Goal: Task Accomplishment & Management: Use online tool/utility

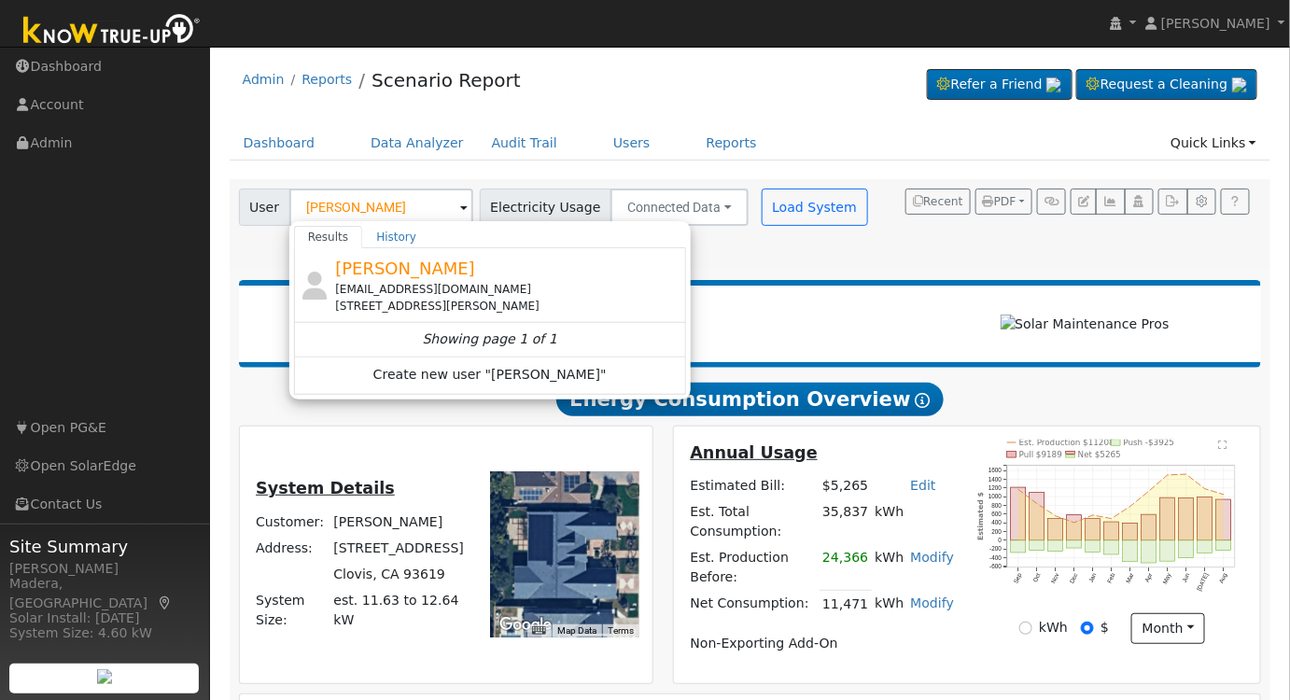
click at [433, 289] on div "[EMAIL_ADDRESS][DOMAIN_NAME]" at bounding box center [508, 289] width 346 height 17
type input "[PERSON_NAME]"
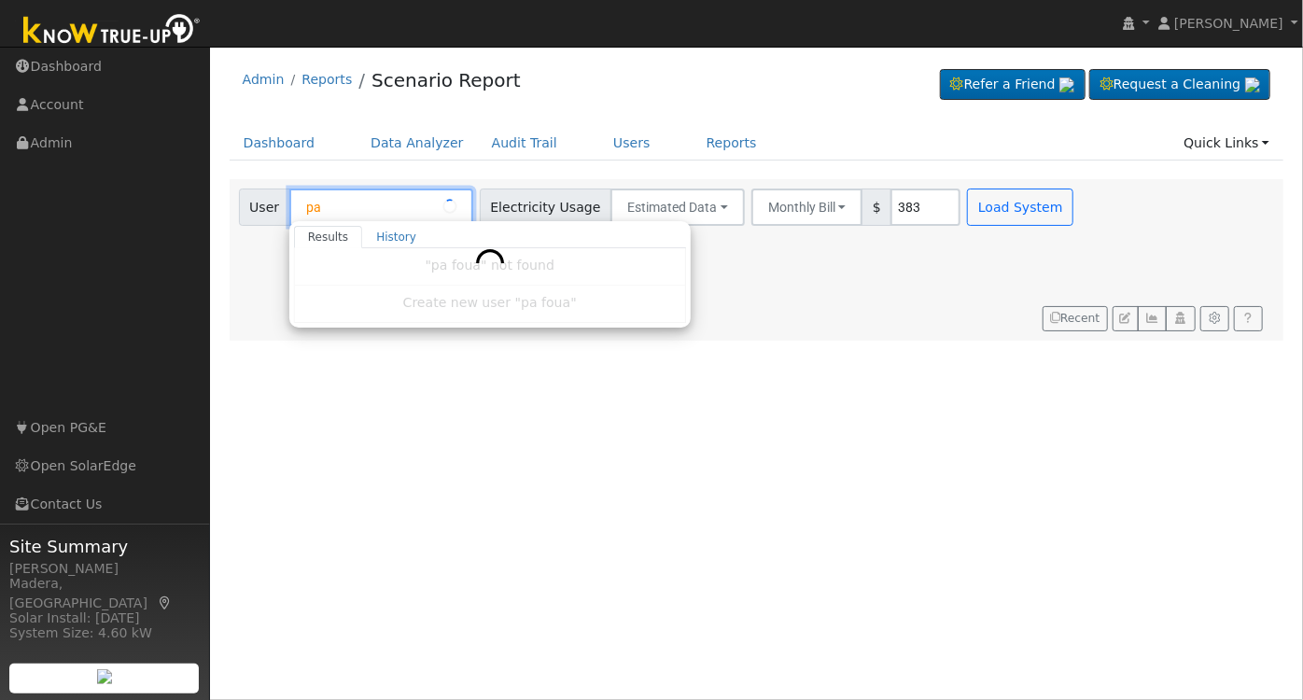
type input "p"
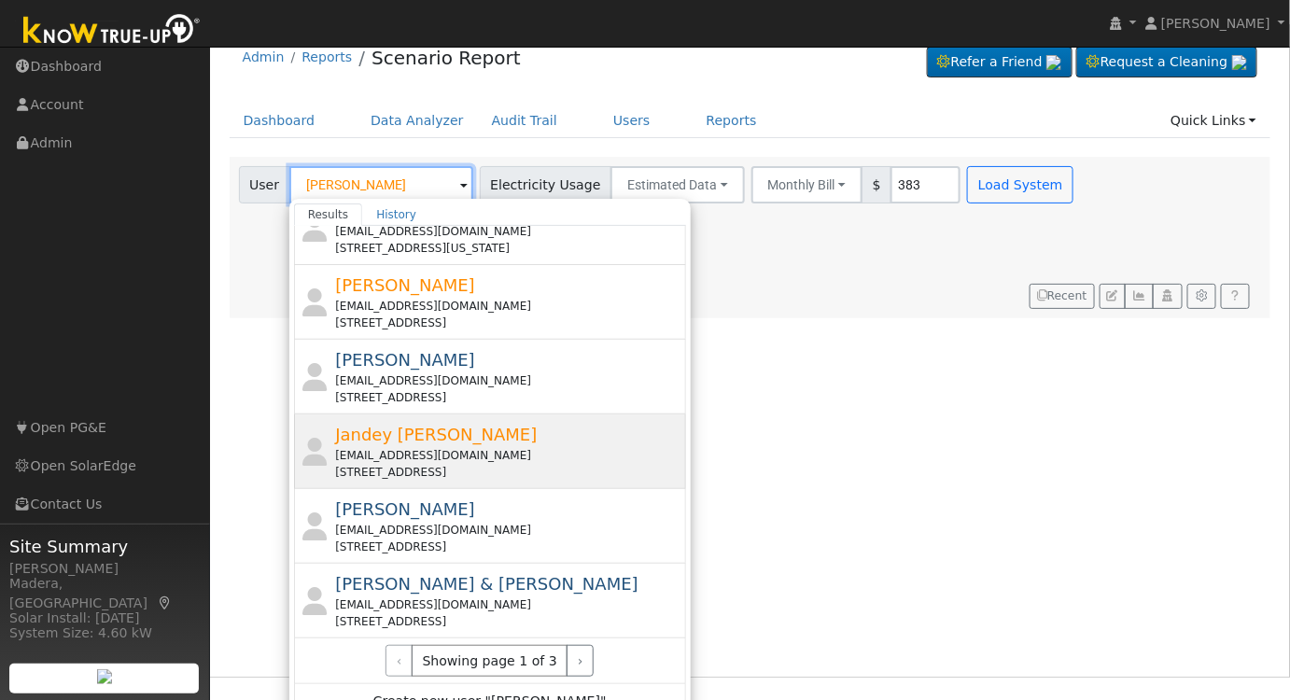
scroll to position [41, 0]
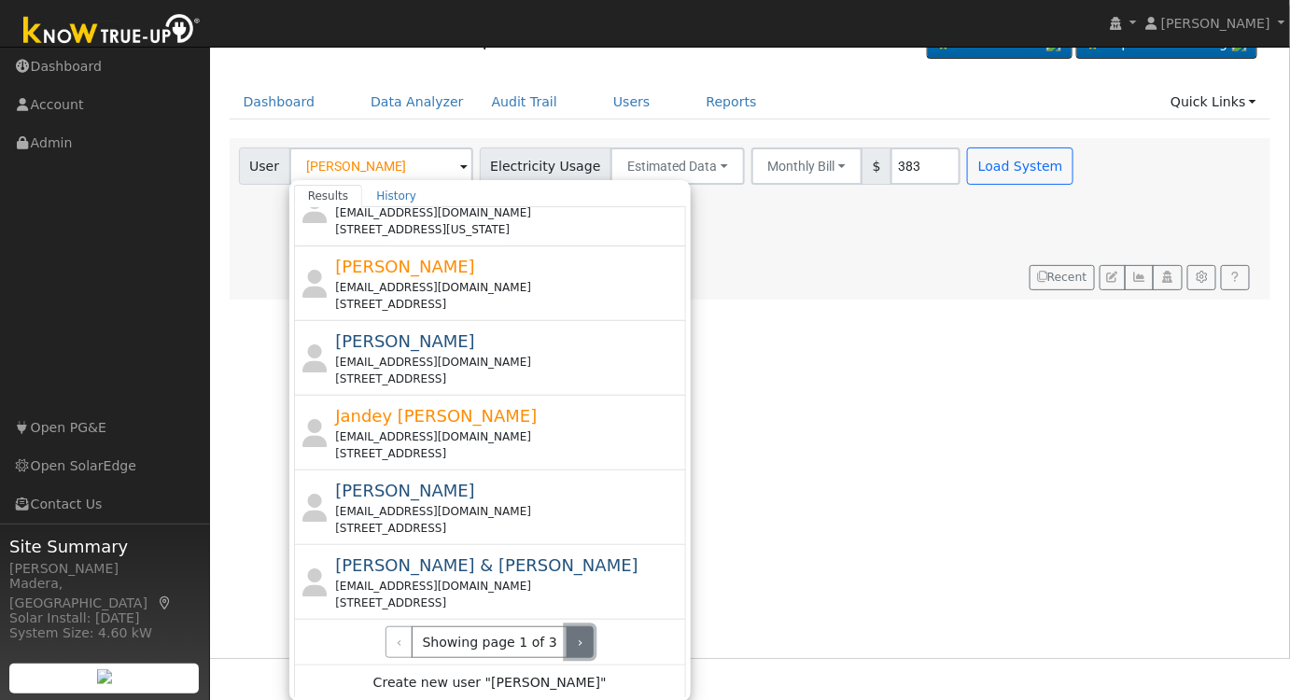
click at [568, 630] on button "›" at bounding box center [580, 642] width 27 height 32
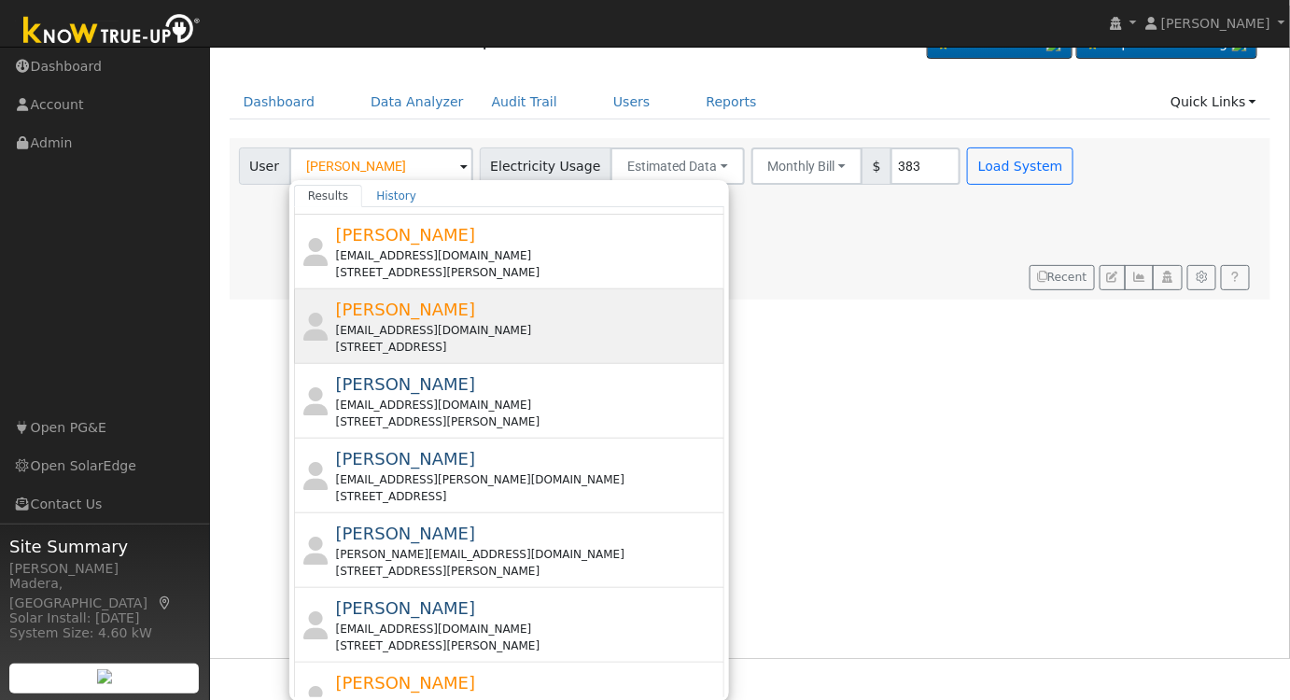
scroll to position [114, 0]
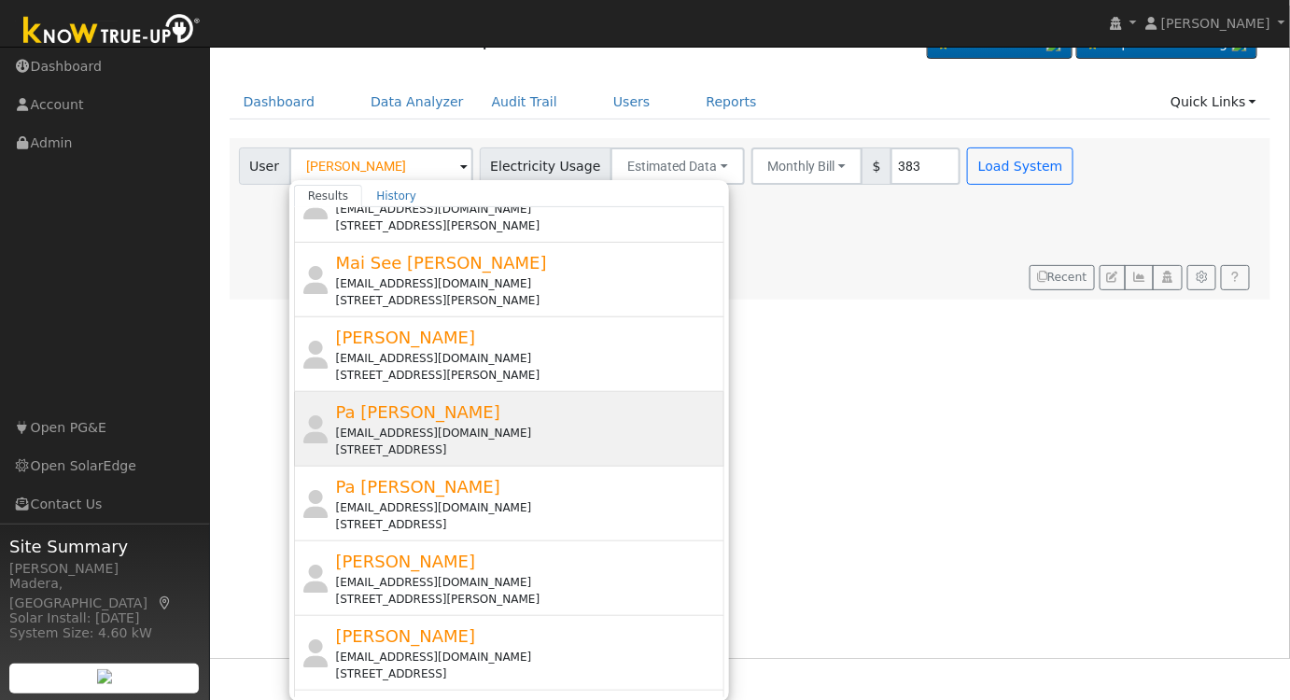
click at [492, 428] on div "[EMAIL_ADDRESS][DOMAIN_NAME]" at bounding box center [529, 433] width 386 height 17
type input "Pa [PERSON_NAME]"
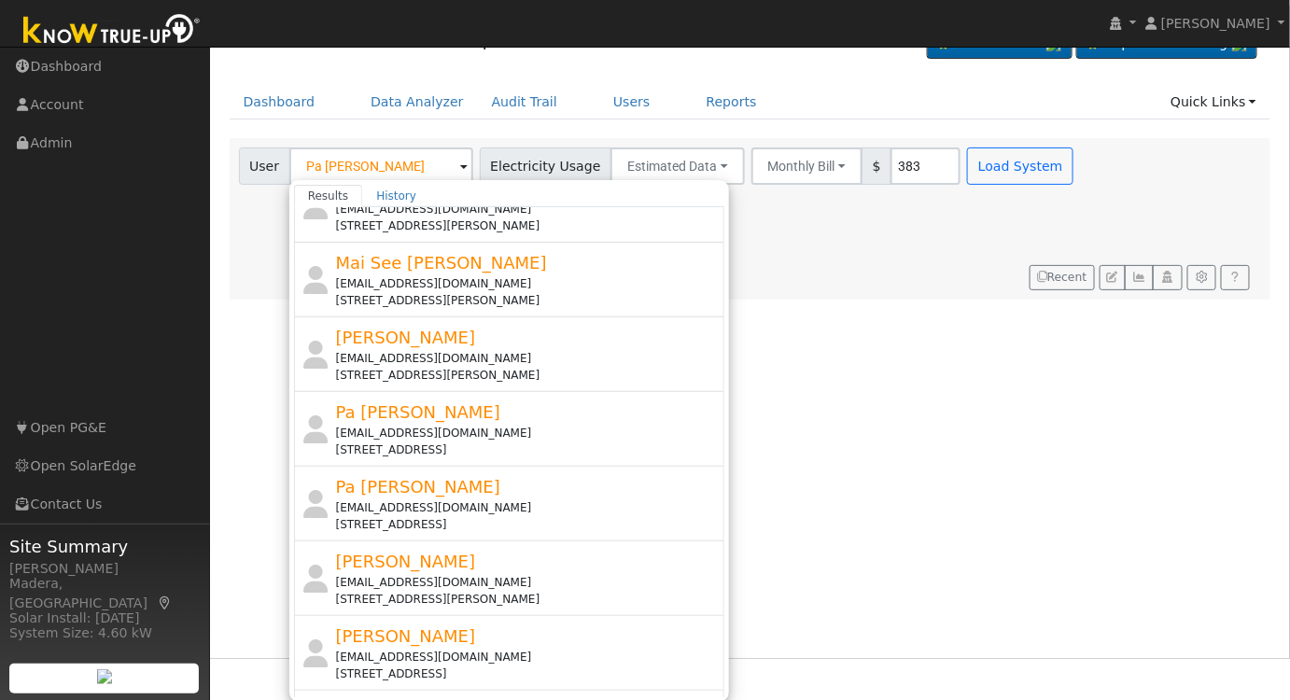
scroll to position [0, 0]
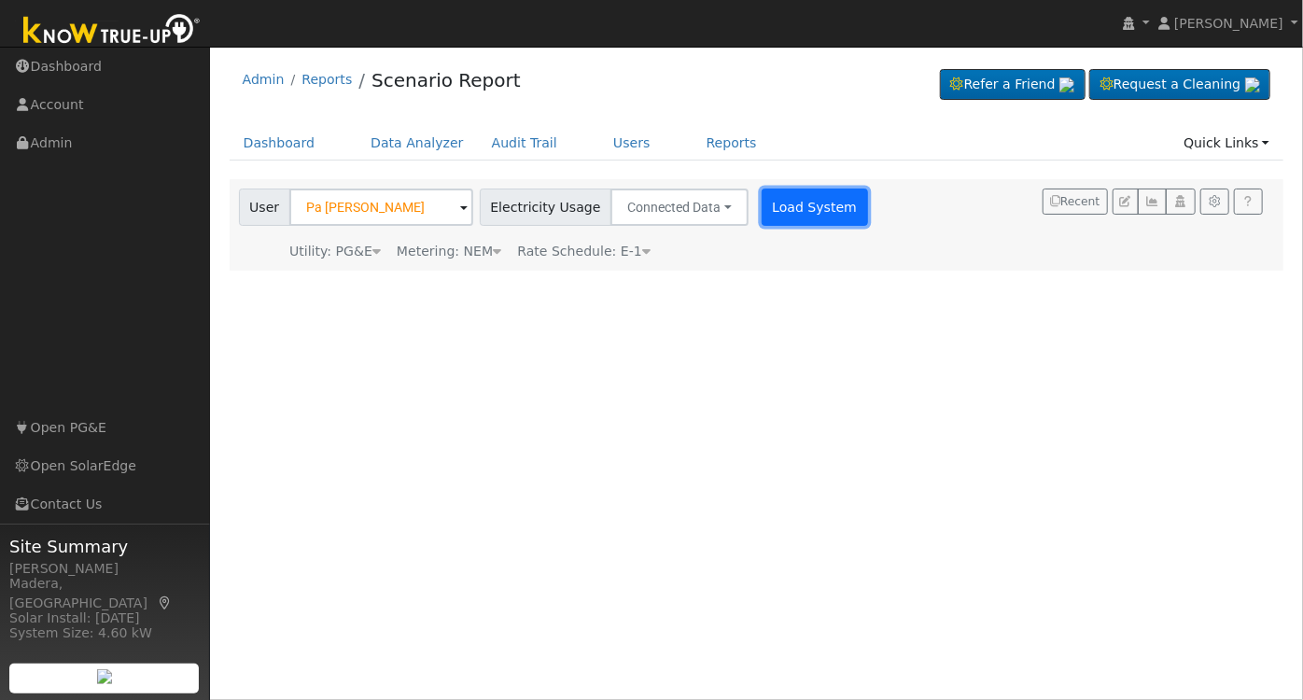
click at [762, 208] on button "Load System" at bounding box center [815, 207] width 106 height 37
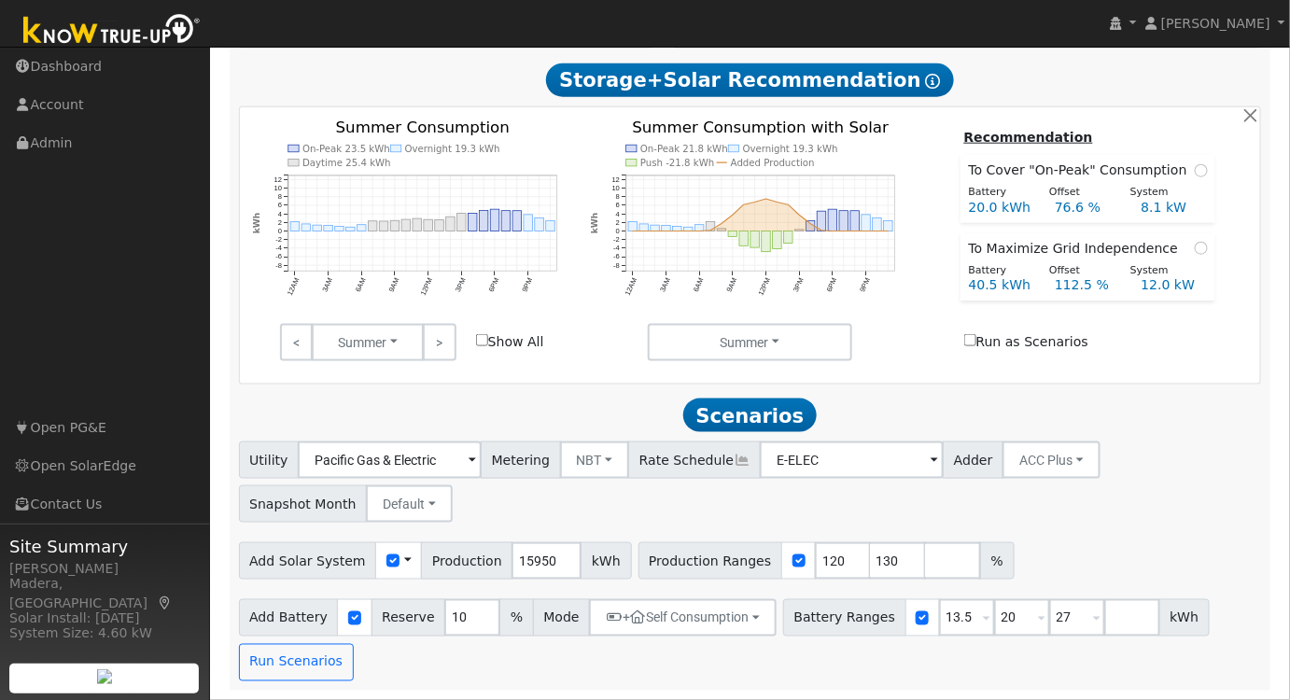
scroll to position [616, 0]
click at [816, 556] on input "121" at bounding box center [843, 560] width 56 height 37
click at [816, 556] on input "122" at bounding box center [843, 560] width 56 height 37
click at [816, 556] on input "123" at bounding box center [843, 560] width 56 height 37
type input "124"
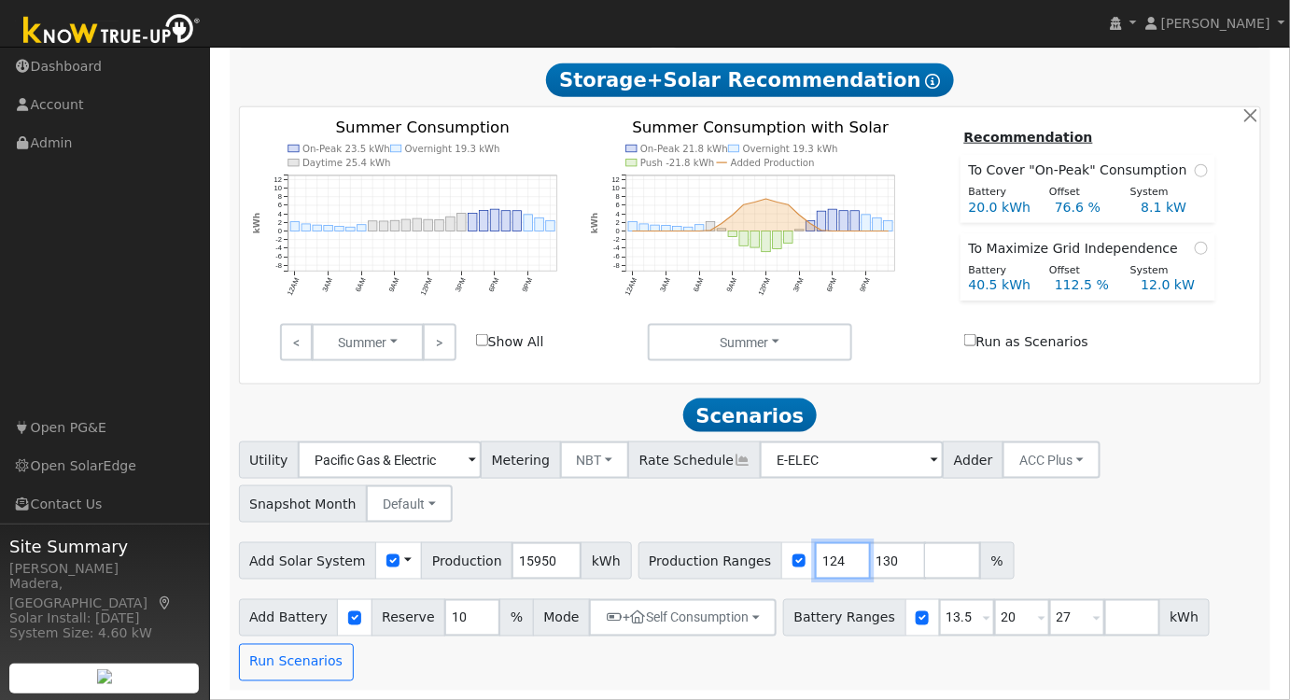
click at [816, 556] on input "124" at bounding box center [843, 560] width 56 height 37
drag, startPoint x: 863, startPoint y: 557, endPoint x: 758, endPoint y: 560, distance: 105.5
click at [759, 561] on div "Production Ranges 124 130 %" at bounding box center [827, 560] width 376 height 37
drag, startPoint x: 939, startPoint y: 615, endPoint x: 816, endPoint y: 615, distance: 123.2
click at [817, 621] on div "Battery Ranges 13.5 Overrides Reserve % Mode None None Self Consumption Peak Sa…" at bounding box center [996, 617] width 427 height 37
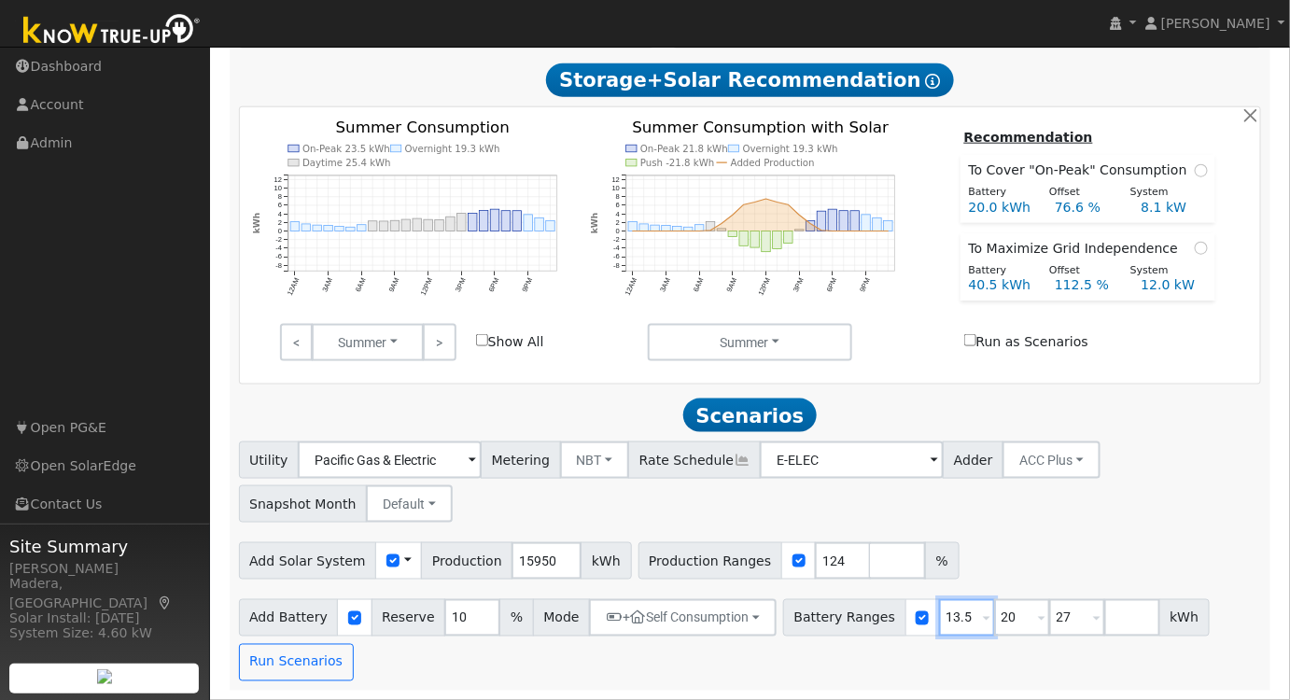
type input "20"
type input "27"
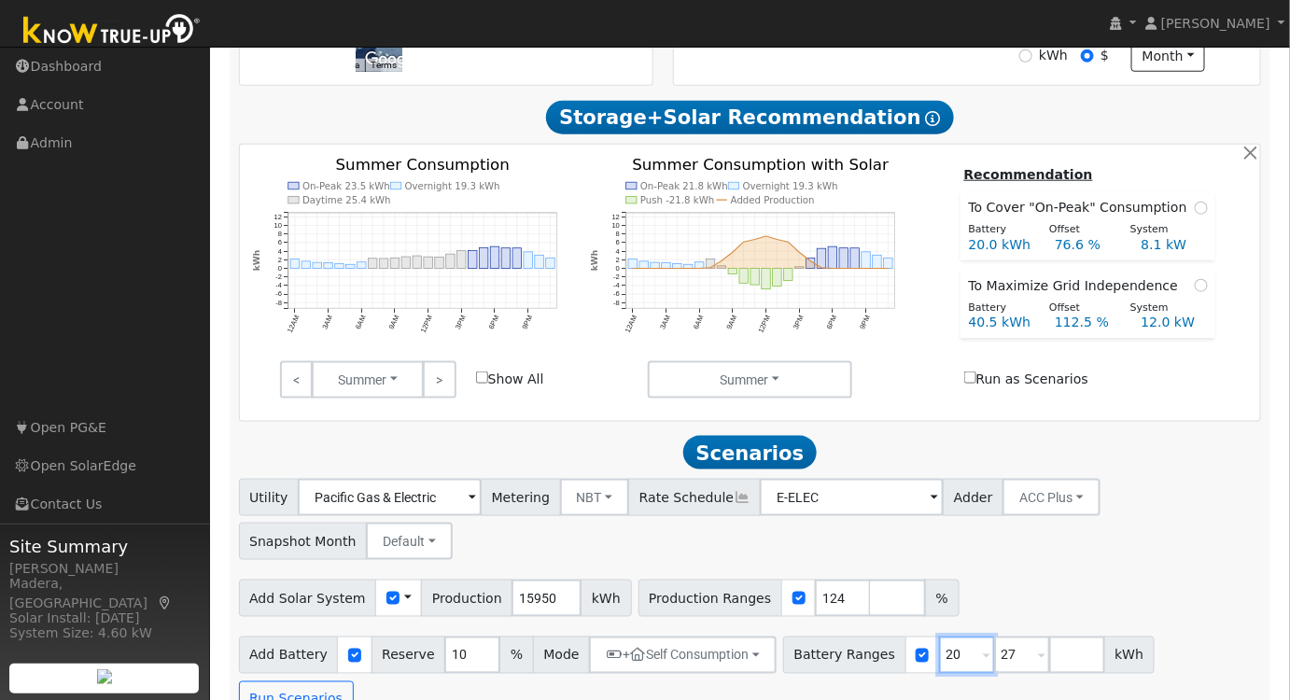
type input "20"
click at [1049, 674] on input "number" at bounding box center [1077, 655] width 56 height 37
type input "30"
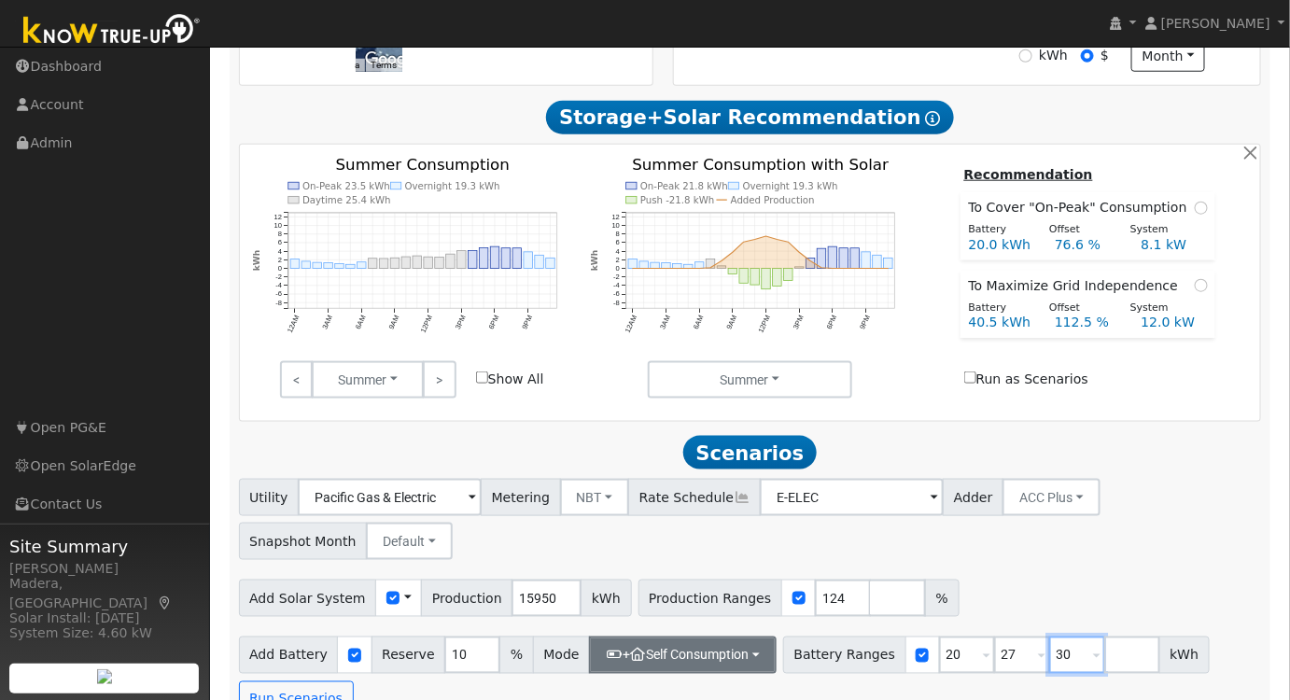
type input "30"
click at [657, 645] on button "+ Self Consumption" at bounding box center [683, 655] width 188 height 37
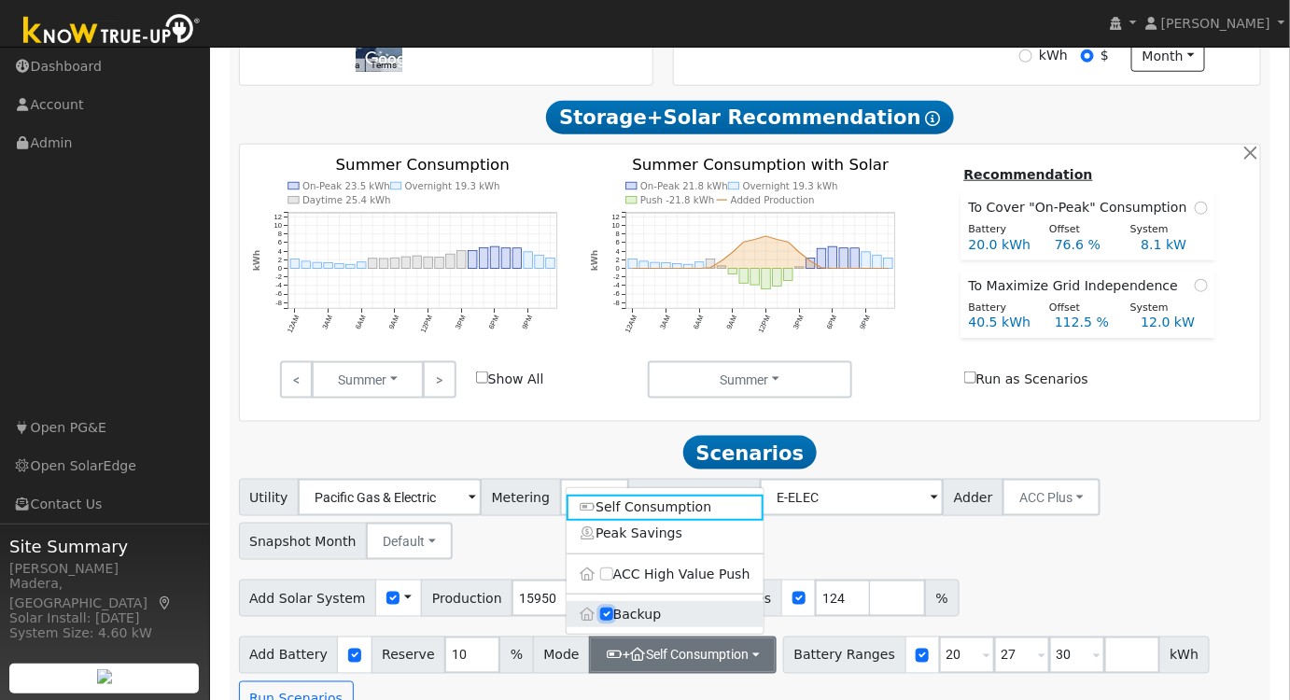
click at [604, 622] on input "Backup" at bounding box center [606, 615] width 13 height 13
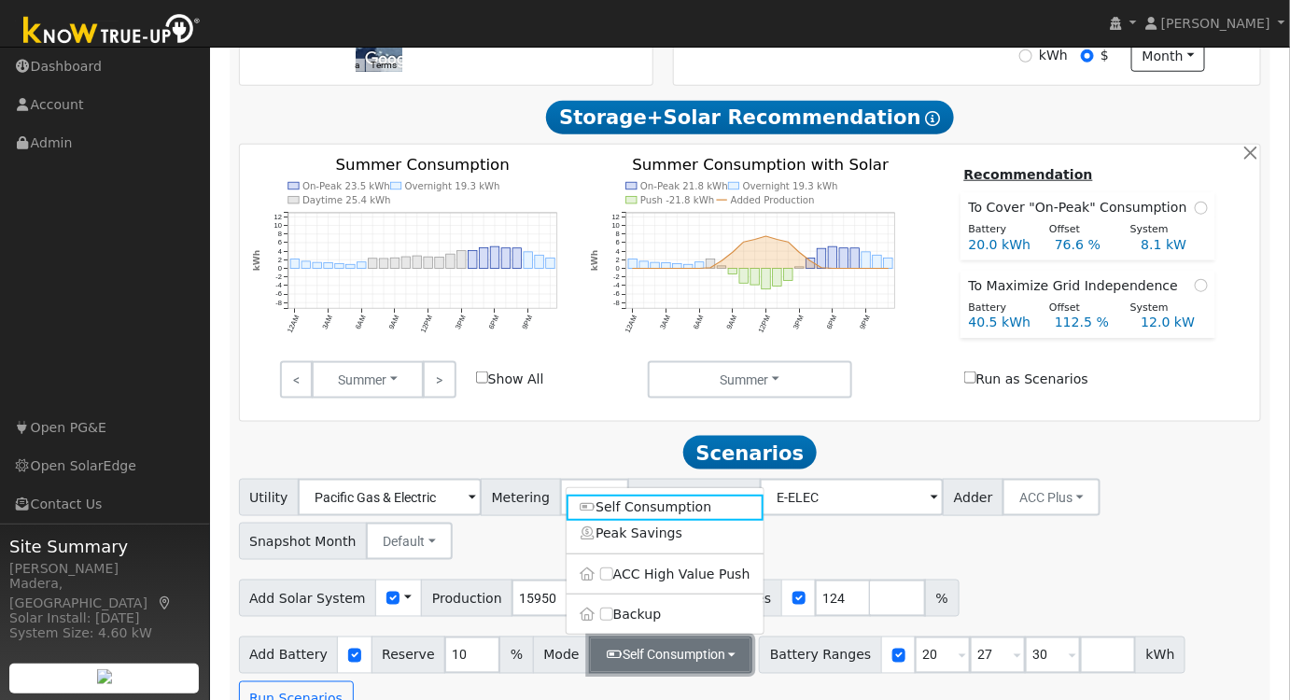
click at [607, 672] on button "Self Consumption" at bounding box center [670, 655] width 163 height 37
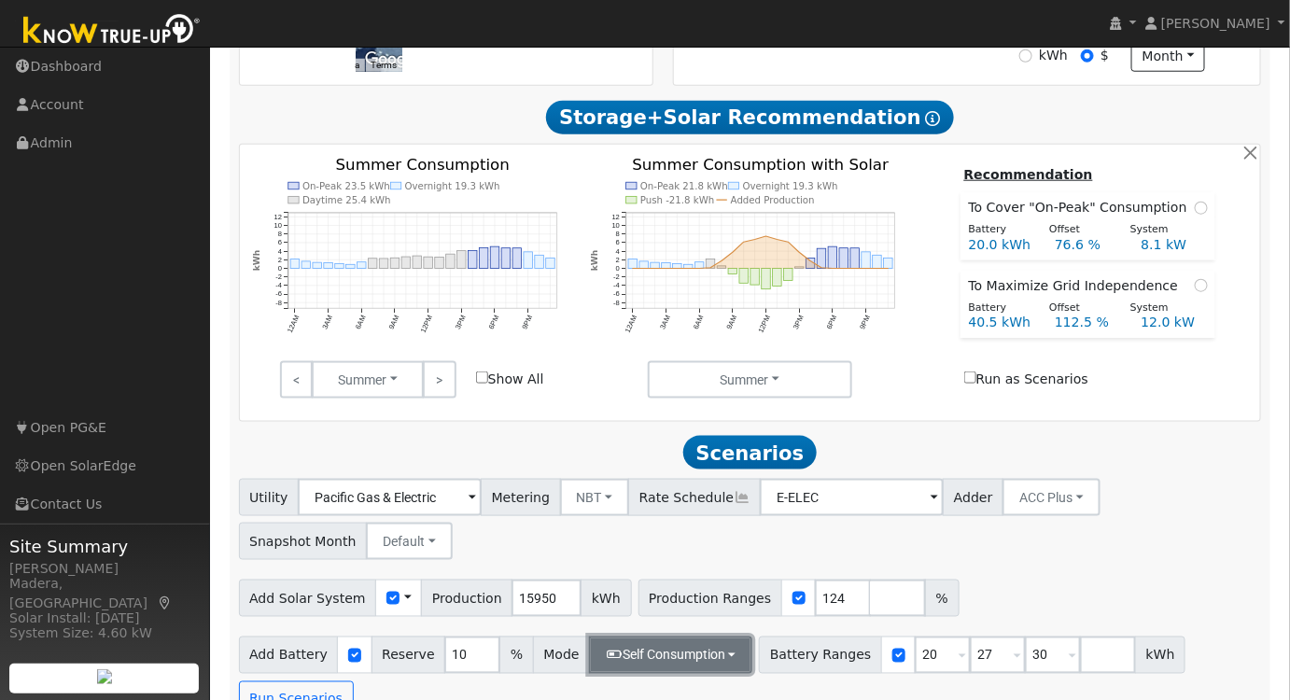
click at [607, 670] on button "Self Consumption" at bounding box center [670, 655] width 163 height 37
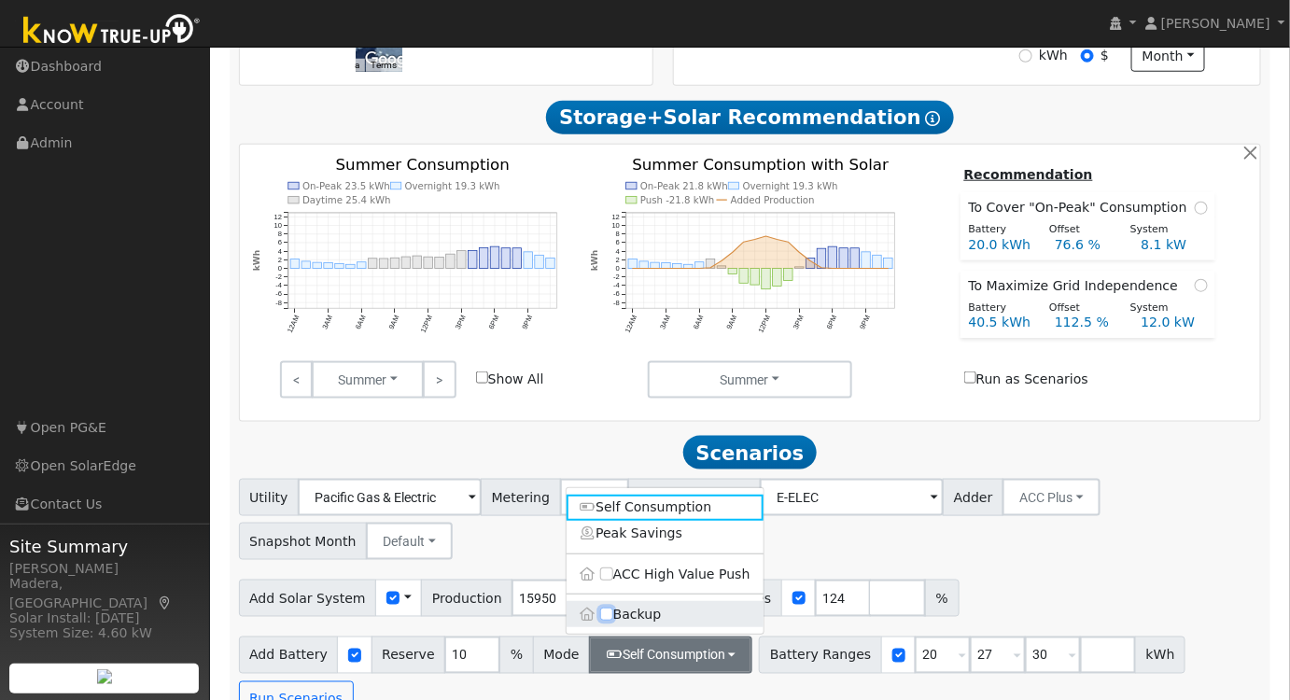
click at [600, 622] on input "Backup" at bounding box center [606, 615] width 13 height 13
checkbox input "true"
type input "20"
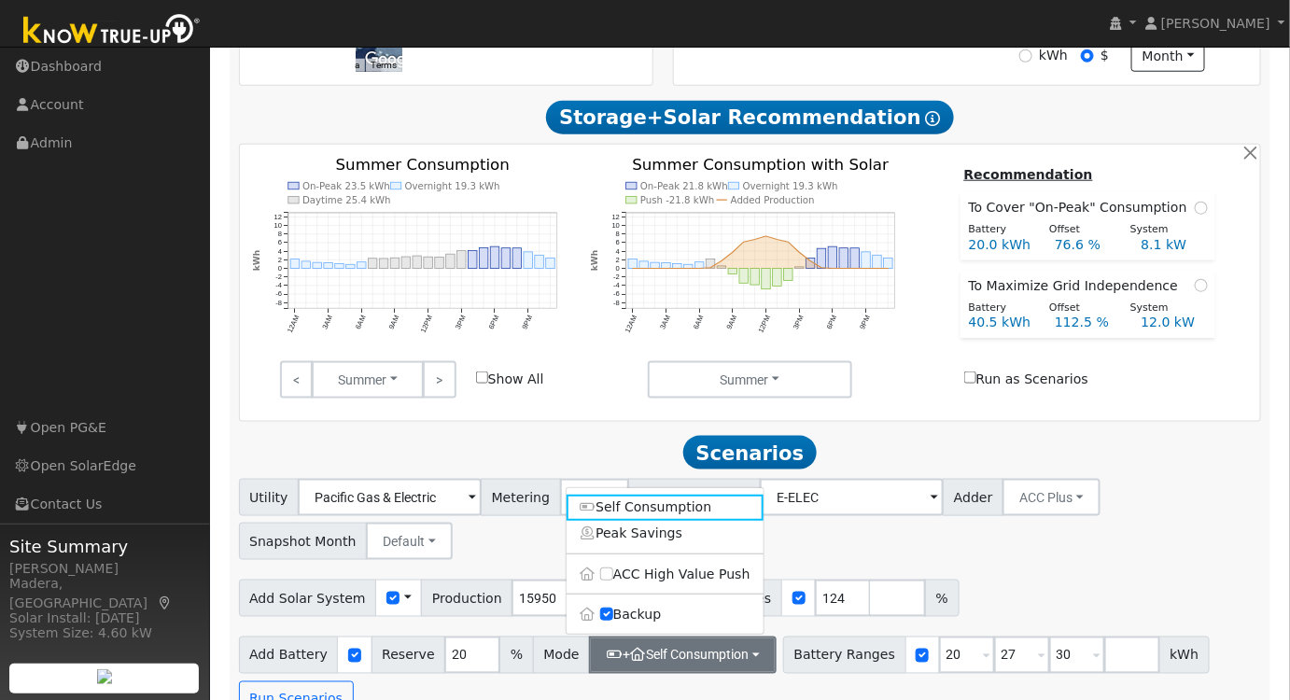
click at [1046, 583] on div "Utility Pacific Gas & Electric Metering NBT NEM NBT Rate Schedule E-ELEC Adder …" at bounding box center [750, 598] width 1043 height 239
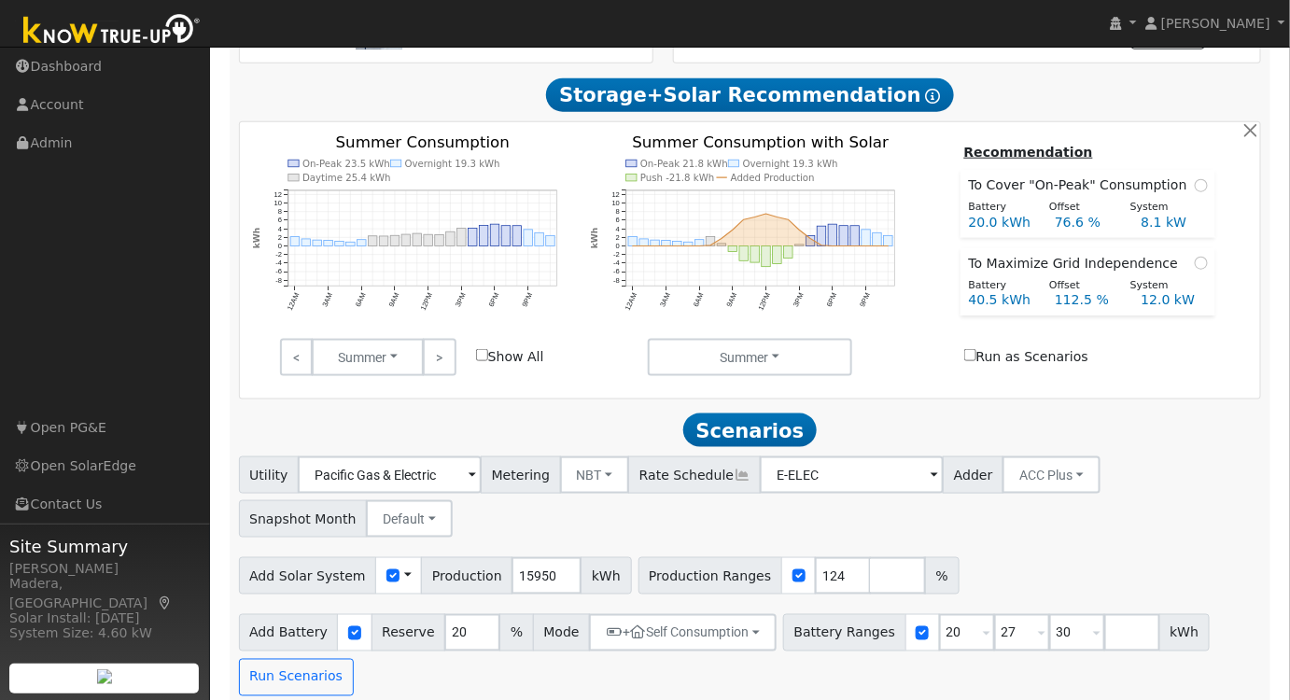
scroll to position [616, 0]
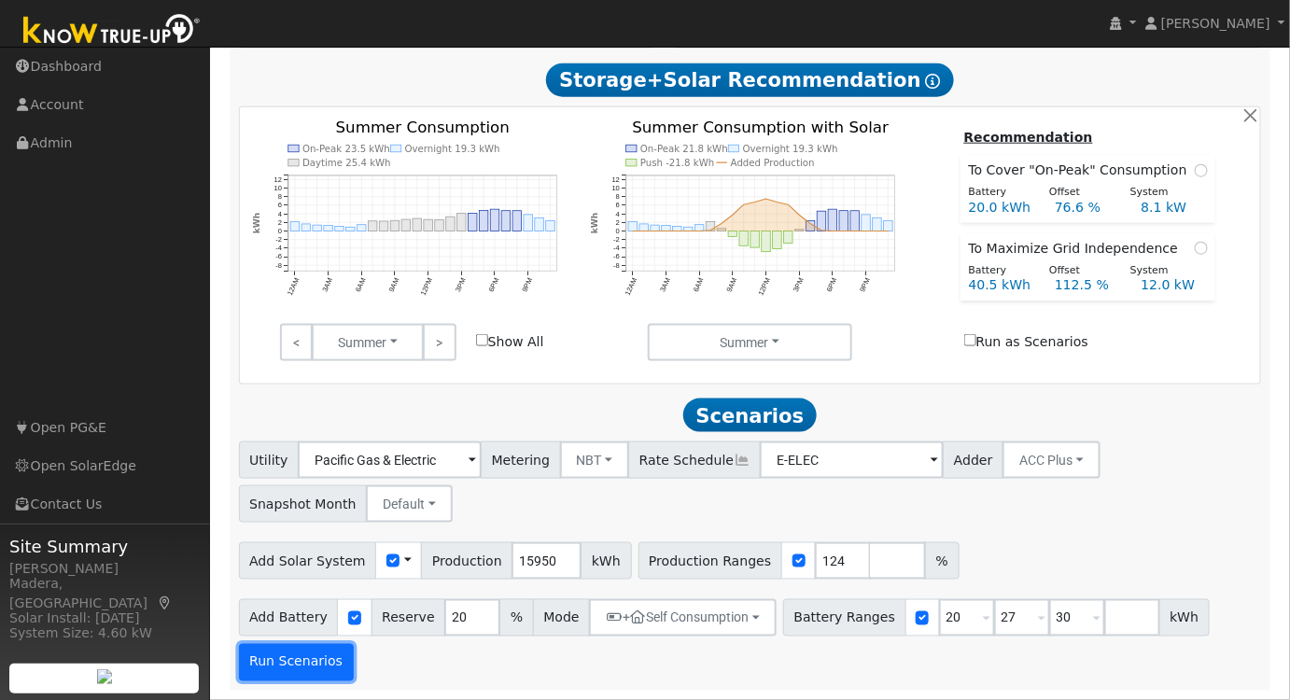
click at [293, 667] on button "Run Scenarios" at bounding box center [296, 662] width 115 height 37
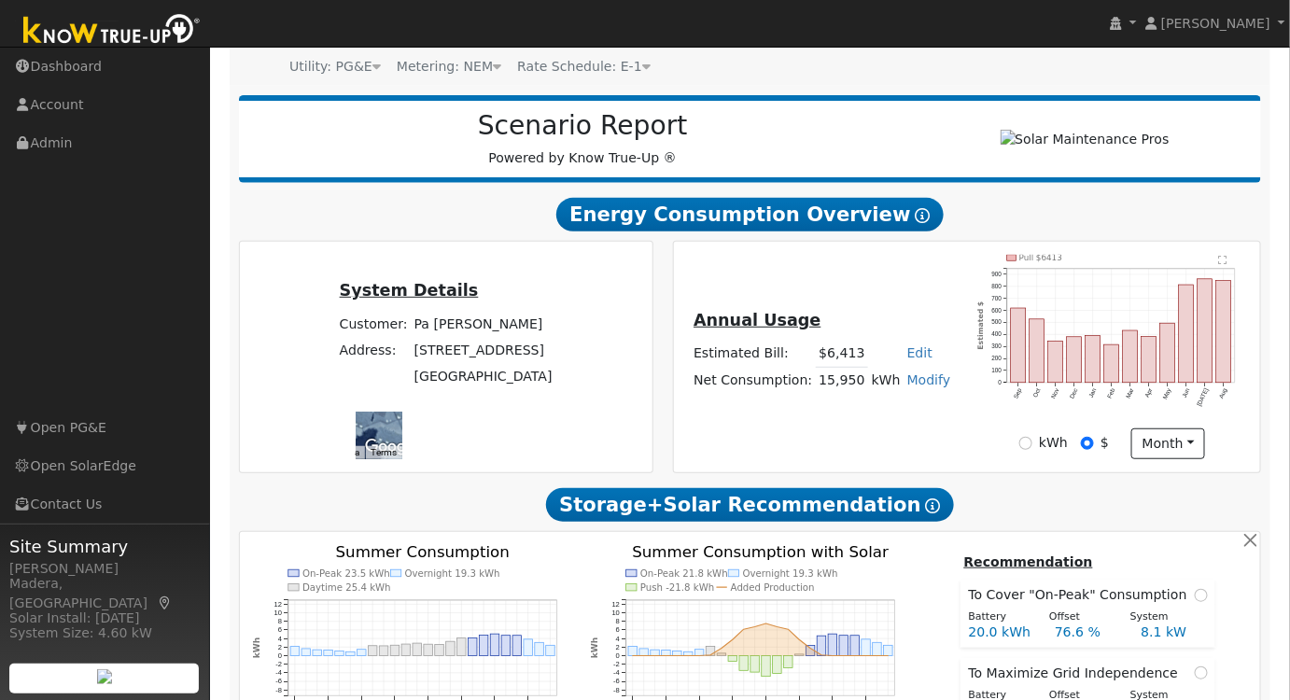
scroll to position [0, 0]
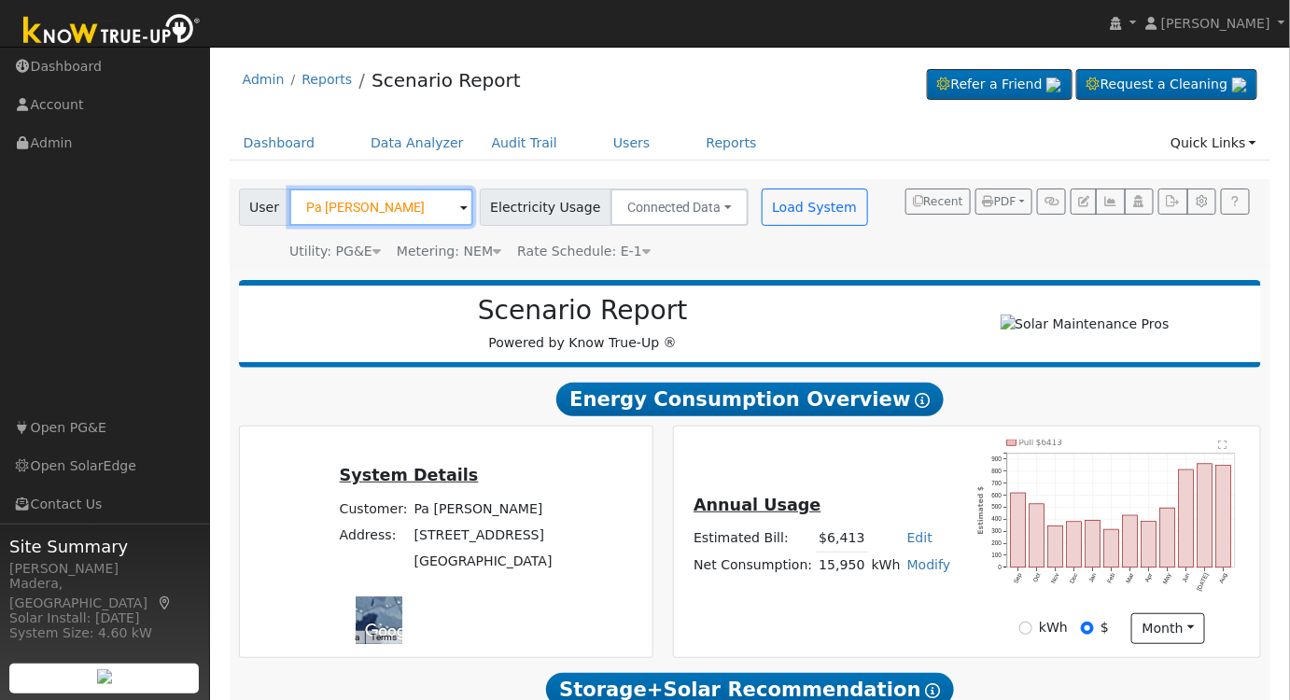
click at [412, 211] on input "Pa [PERSON_NAME]" at bounding box center [381, 207] width 184 height 37
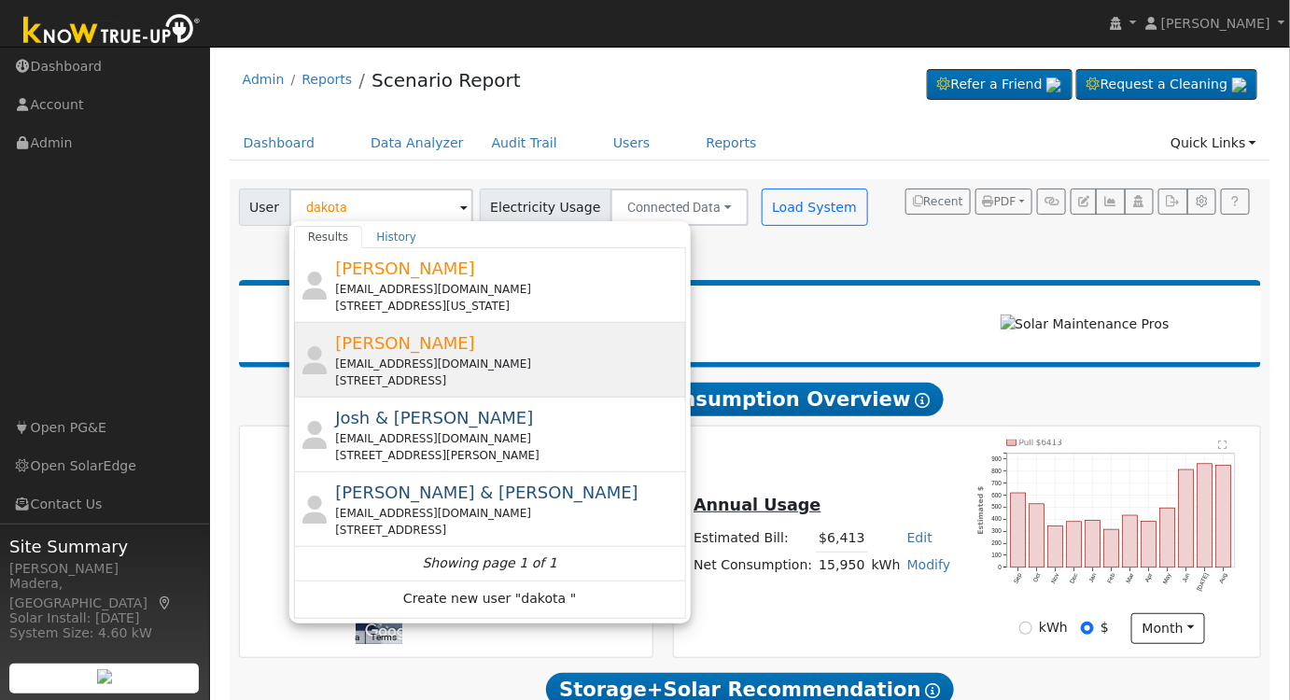
click at [463, 335] on div "[PERSON_NAME] [EMAIL_ADDRESS][DOMAIN_NAME] [STREET_ADDRESS]" at bounding box center [508, 359] width 346 height 59
type input "[PERSON_NAME]"
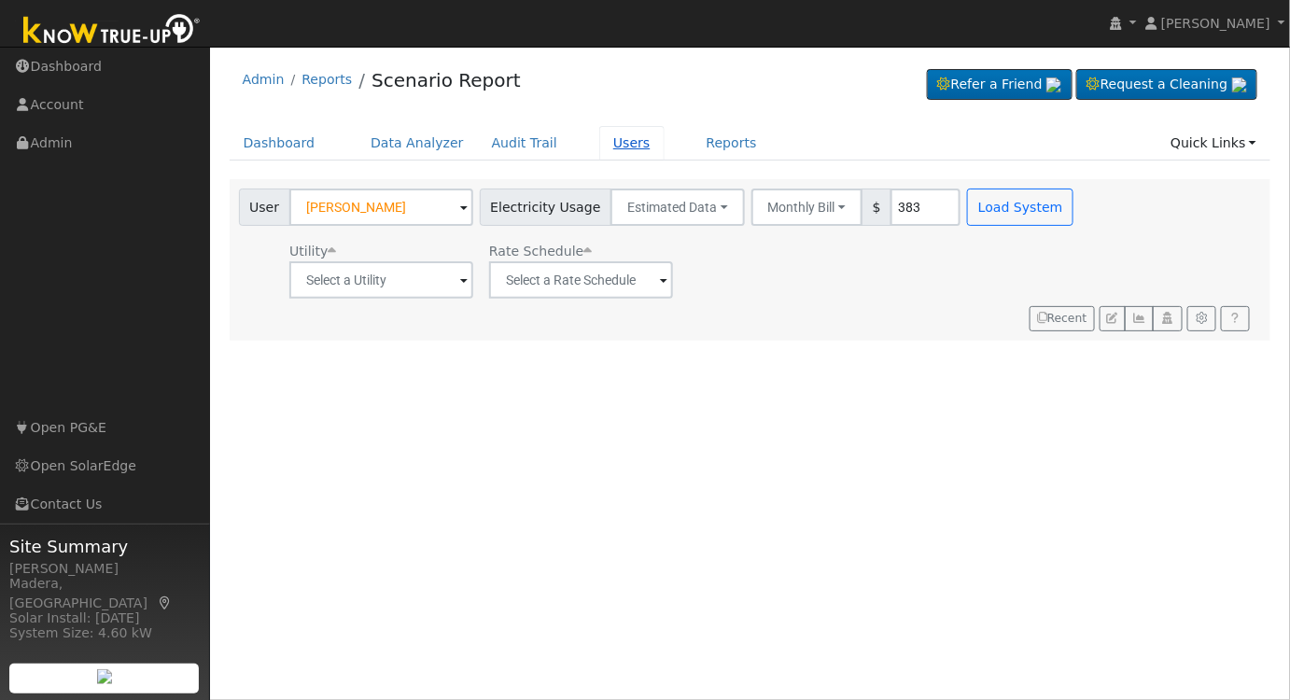
click at [599, 150] on link "Users" at bounding box center [631, 143] width 65 height 35
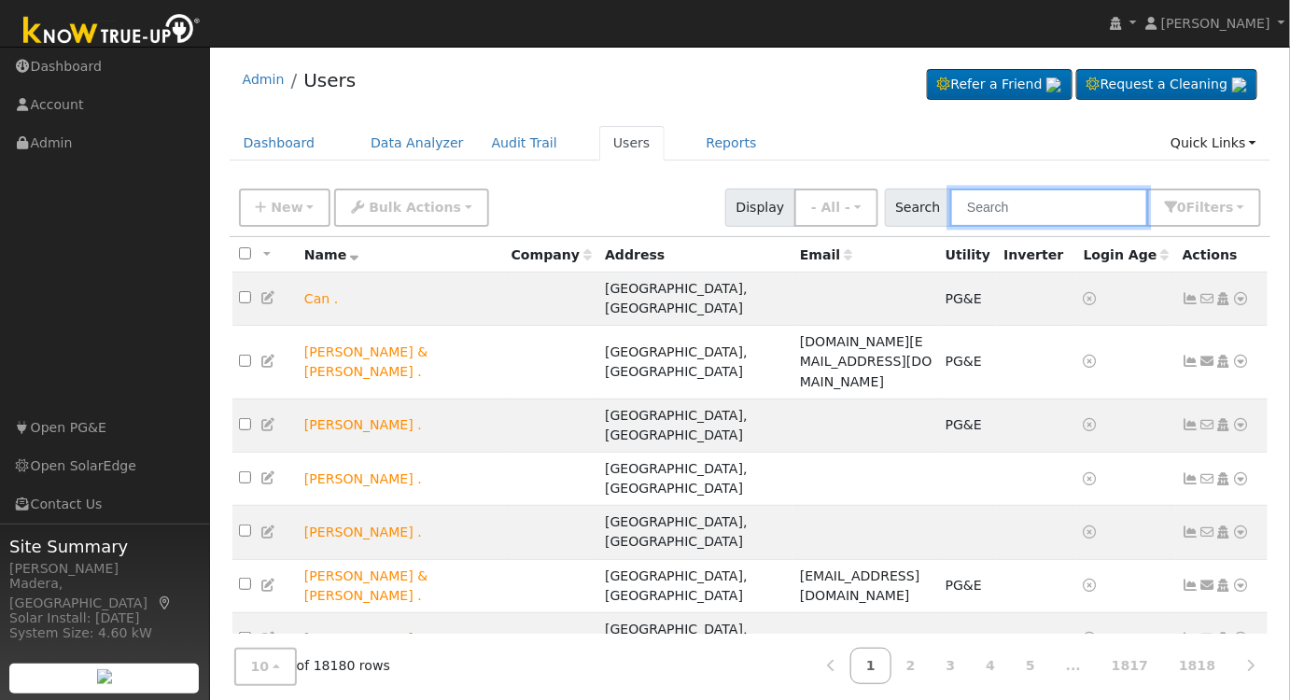
click at [1089, 215] on input "text" at bounding box center [1049, 208] width 198 height 38
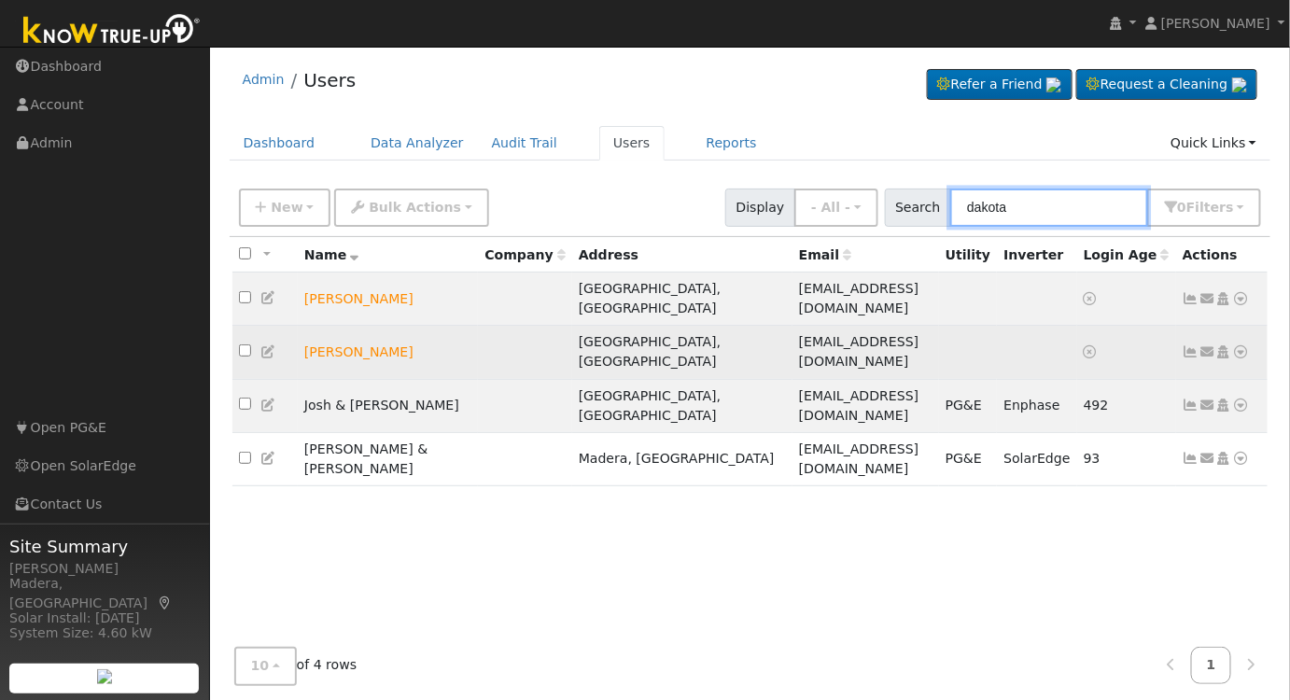
type input "dakota"
click at [1222, 345] on icon at bounding box center [1223, 351] width 17 height 13
